Goal: Communication & Community: Answer question/provide support

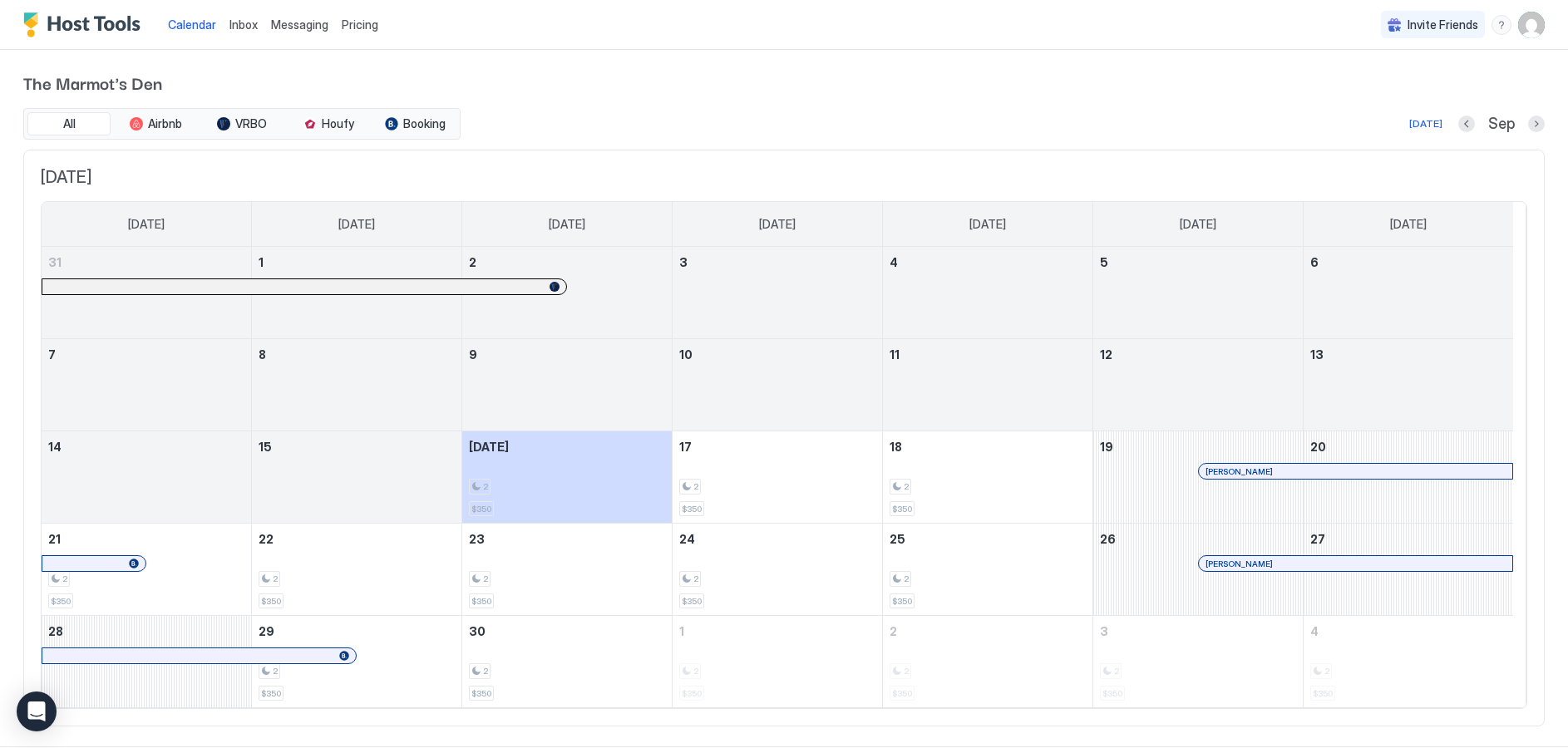
click at [241, 22] on span "Inbox" at bounding box center [243, 24] width 28 height 15
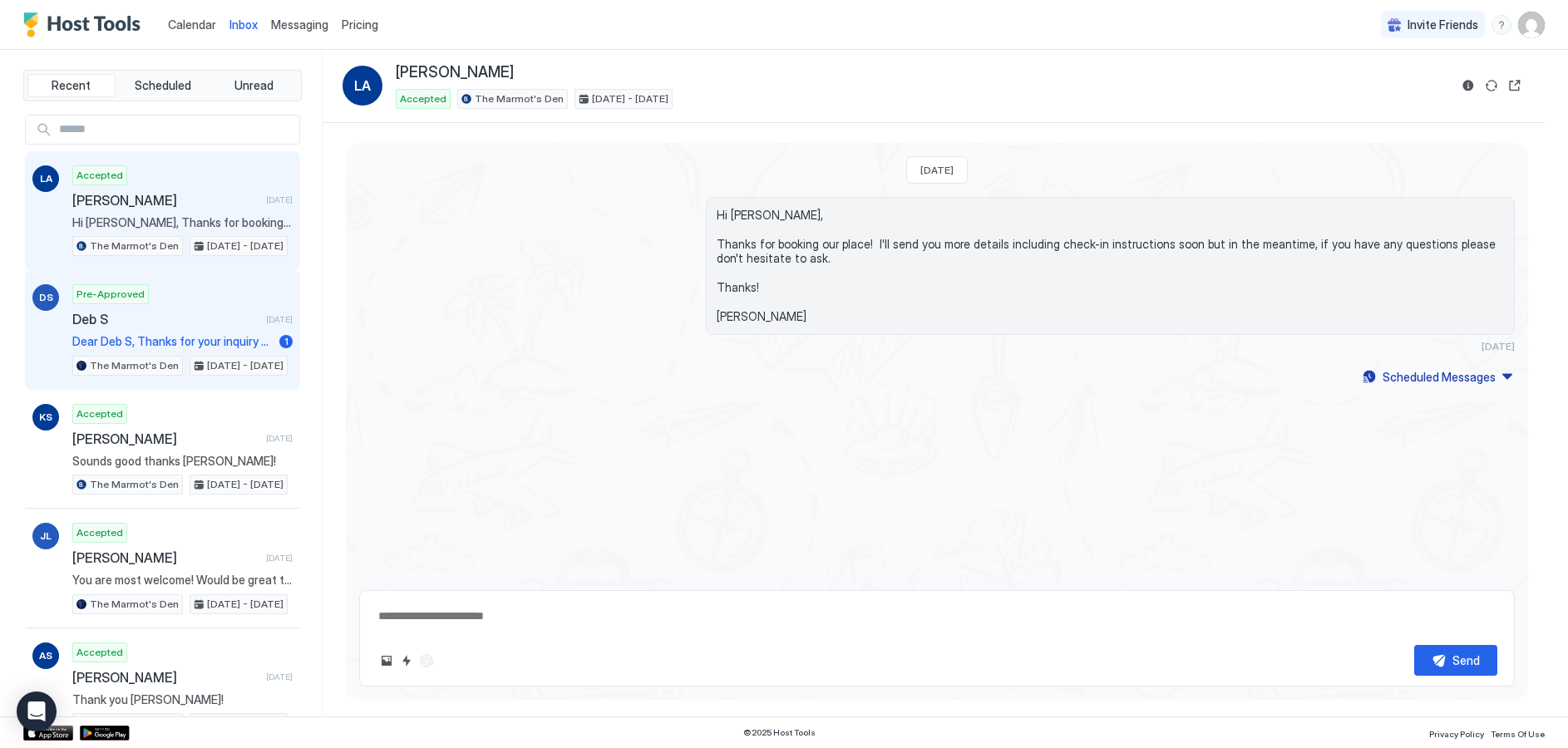
click at [151, 333] on div "Pre-Approved Deb S [DATE] Dear Deb S, Thanks for your inquiry about my vacation…" at bounding box center [183, 330] width 220 height 91
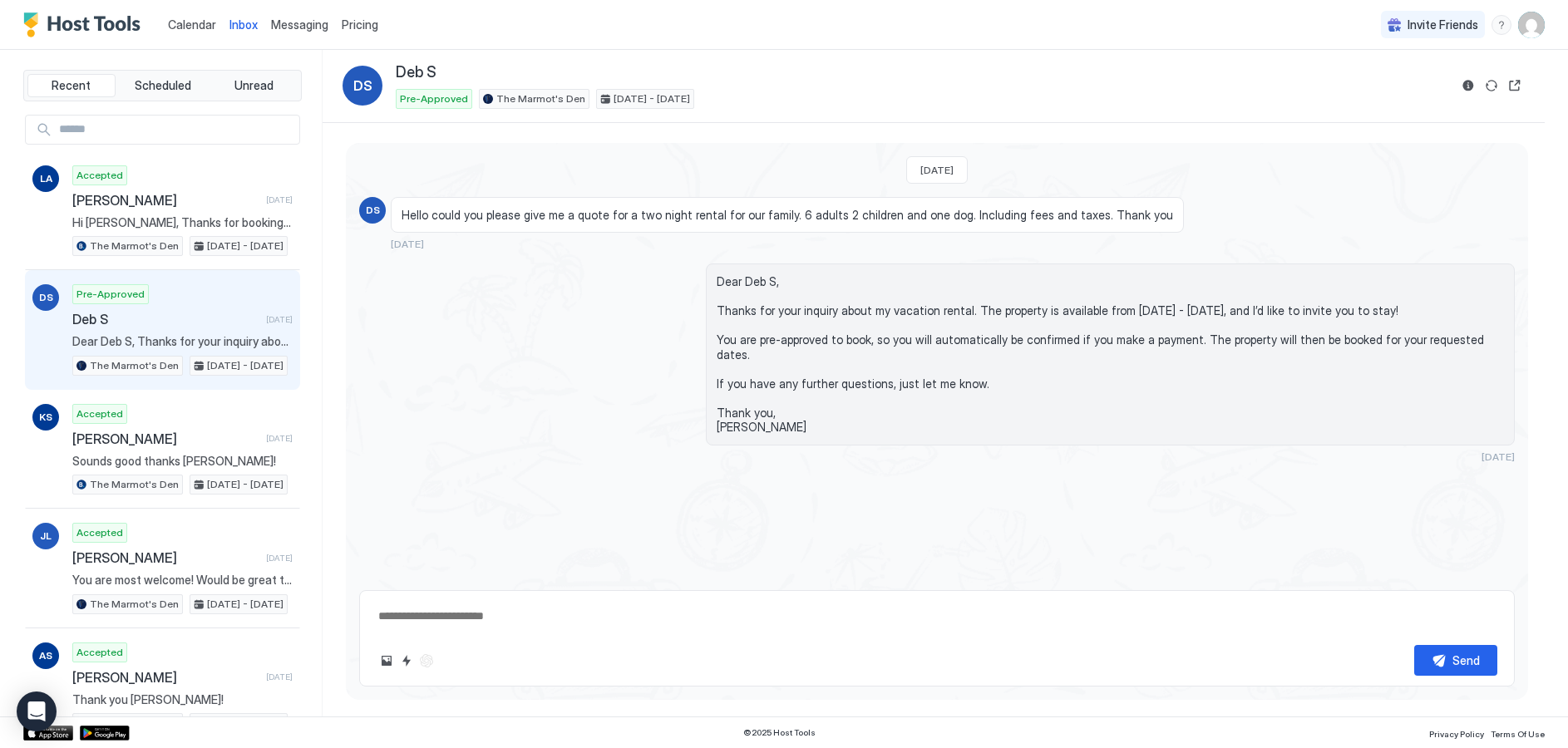
type textarea "*"
